Goal: Task Accomplishment & Management: Use online tool/utility

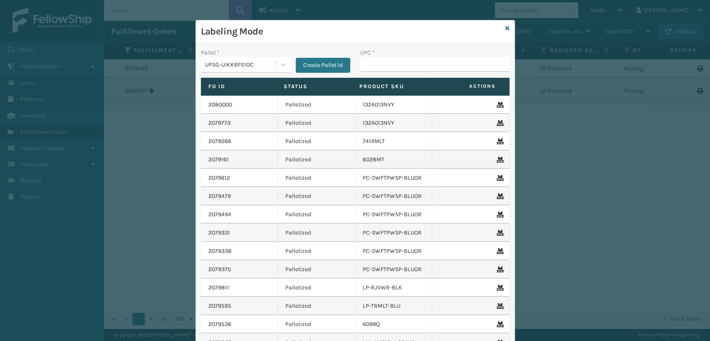
click at [367, 116] on td "132A013NVY" at bounding box center [393, 123] width 77 height 18
click at [505, 28] on icon at bounding box center [507, 28] width 4 height 6
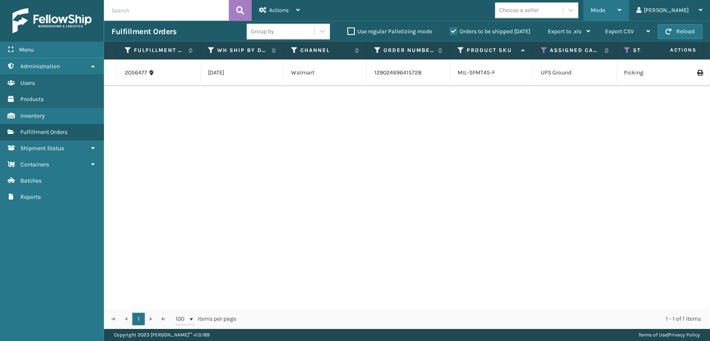
click at [605, 9] on span "Mode" at bounding box center [598, 10] width 15 height 7
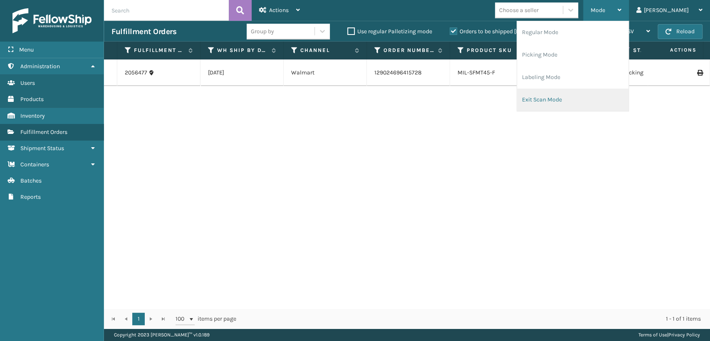
click at [566, 99] on li "Exit Scan Mode" at bounding box center [572, 100] width 111 height 22
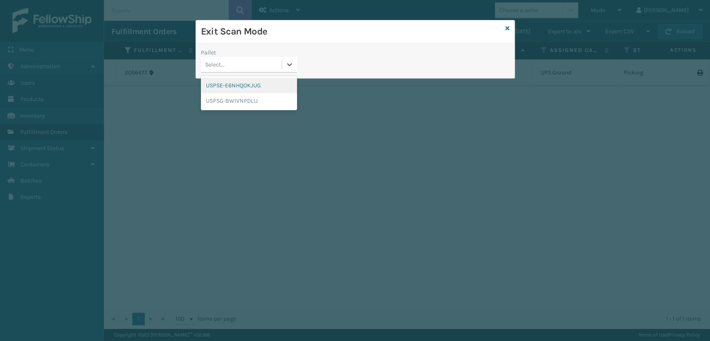
click at [230, 65] on div "Select..." at bounding box center [241, 65] width 81 height 14
click at [237, 103] on div "USPSG-BWIVNPDLIJ" at bounding box center [249, 100] width 96 height 15
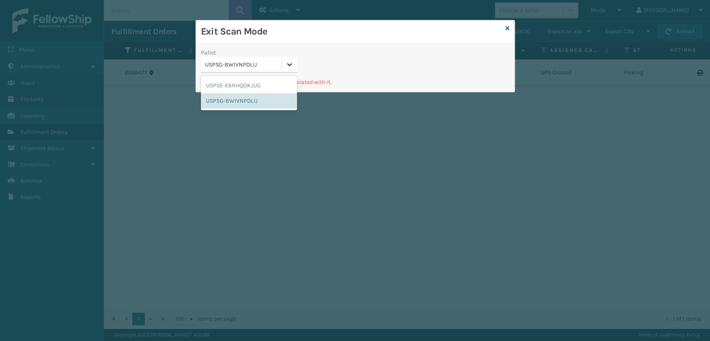
click at [286, 67] on icon at bounding box center [289, 64] width 8 height 8
click at [258, 86] on div "USPSE-E6NHQOKJUG" at bounding box center [249, 85] width 96 height 15
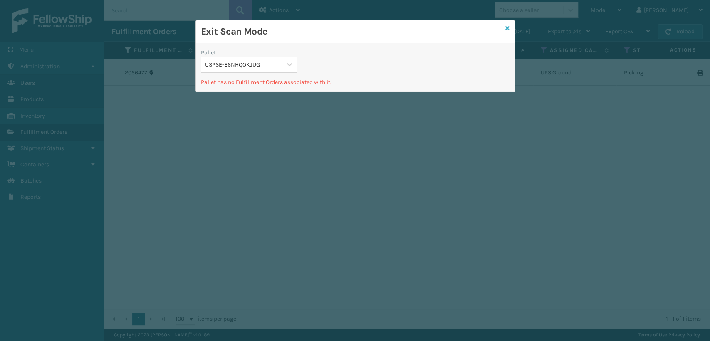
click at [506, 27] on icon at bounding box center [507, 28] width 4 height 6
